Goal: Find specific page/section: Find specific page/section

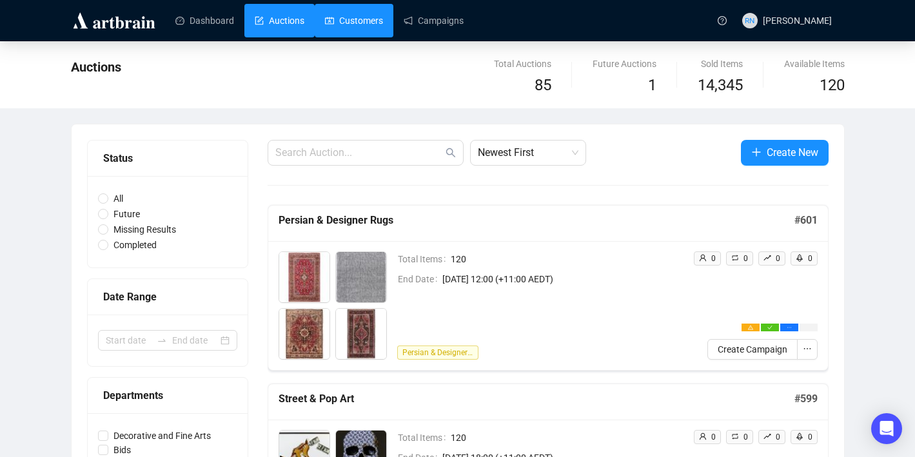
click at [339, 23] on link "Customers" at bounding box center [354, 21] width 58 height 34
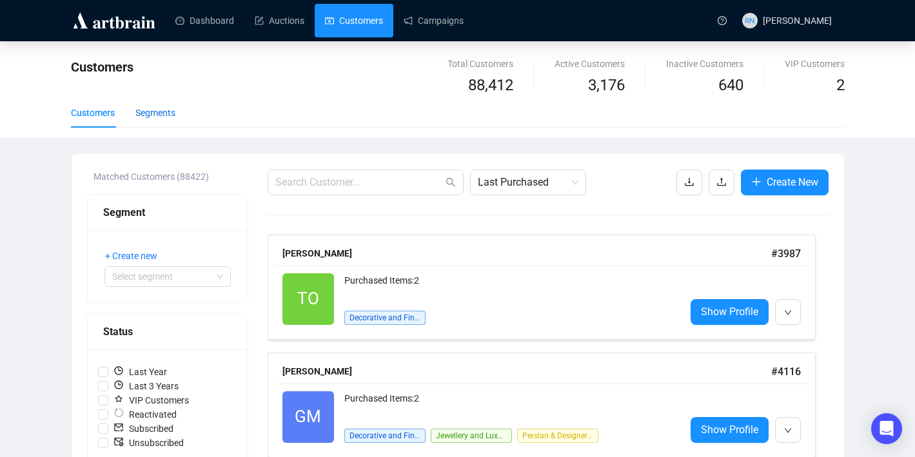
click at [159, 111] on div "Segments" at bounding box center [155, 113] width 40 height 14
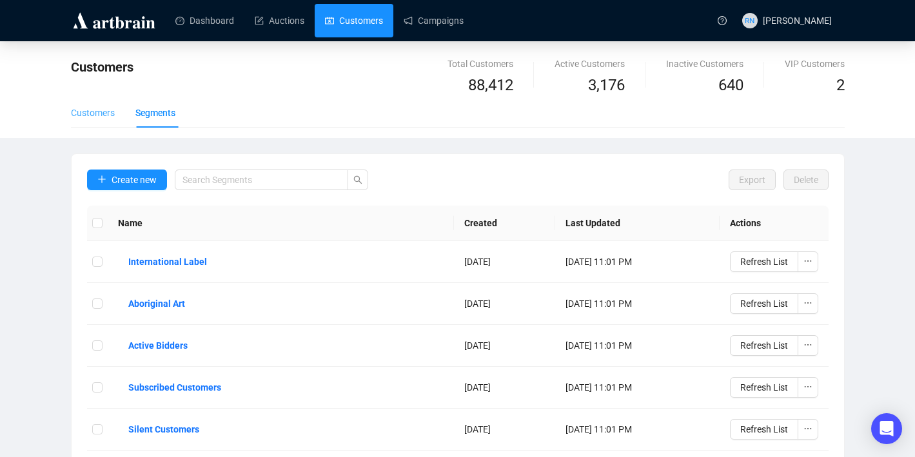
click at [87, 123] on div "Customers" at bounding box center [93, 113] width 44 height 30
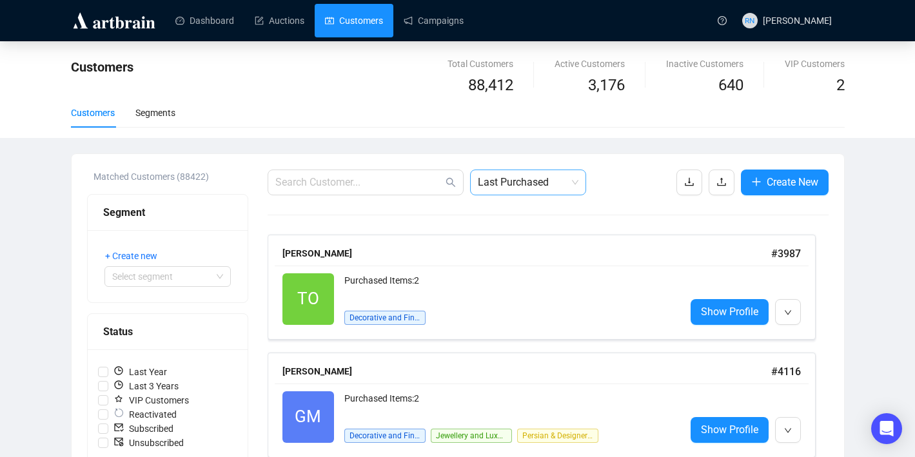
click at [547, 183] on span "Last Purchased" at bounding box center [528, 182] width 101 height 25
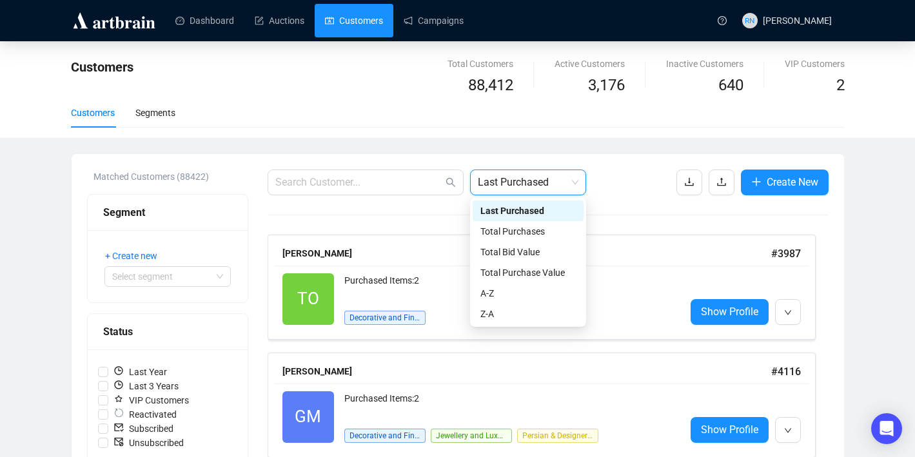
click at [633, 188] on div "Last Purchased Last Purchased Create New" at bounding box center [548, 183] width 561 height 26
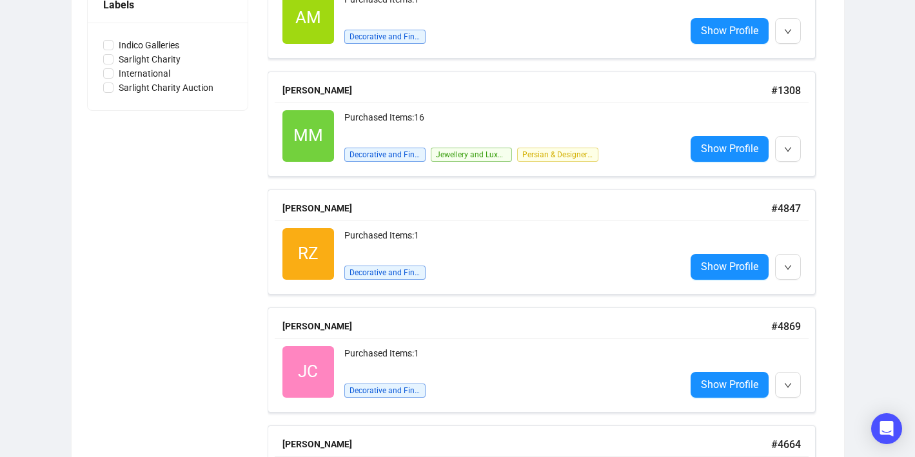
scroll to position [830, 0]
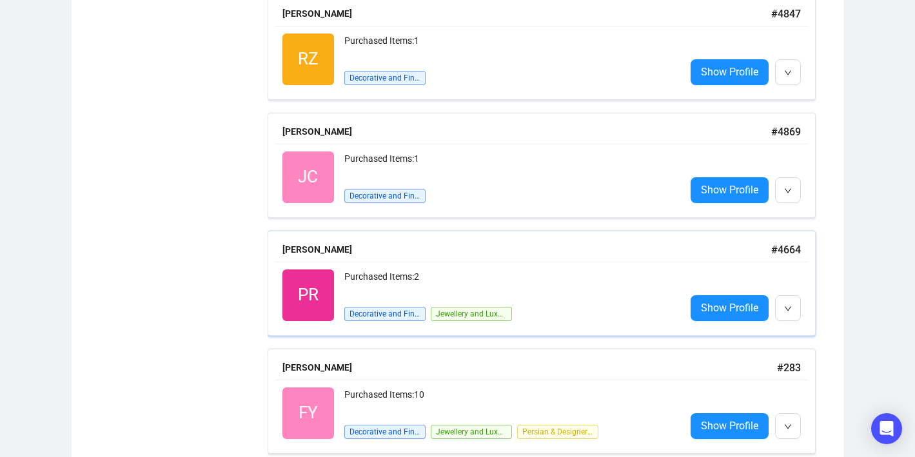
click at [400, 279] on div "Purchased Items: 2" at bounding box center [510, 283] width 331 height 26
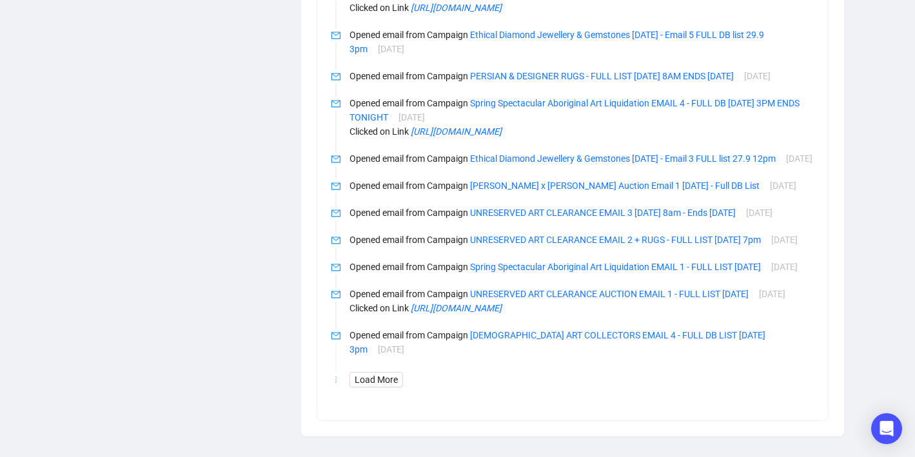
scroll to position [1416, 0]
click at [371, 383] on span "Load More" at bounding box center [376, 380] width 43 height 14
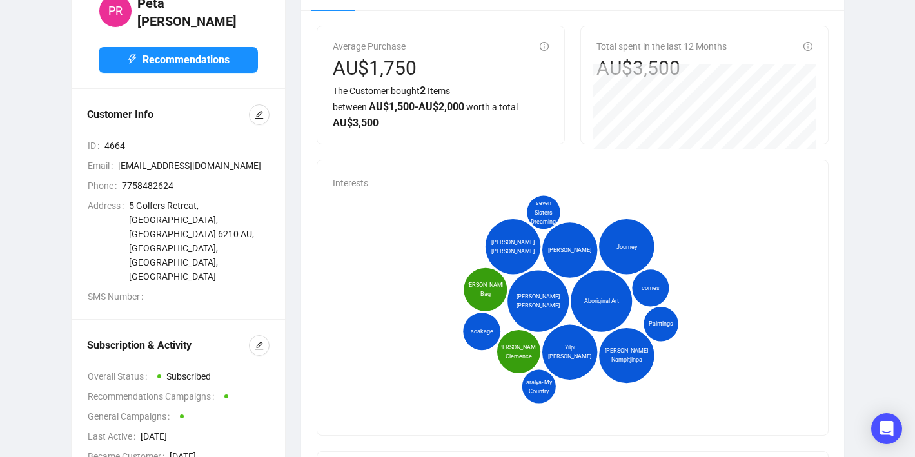
scroll to position [307, 0]
